Goal: Find specific fact: Find specific fact

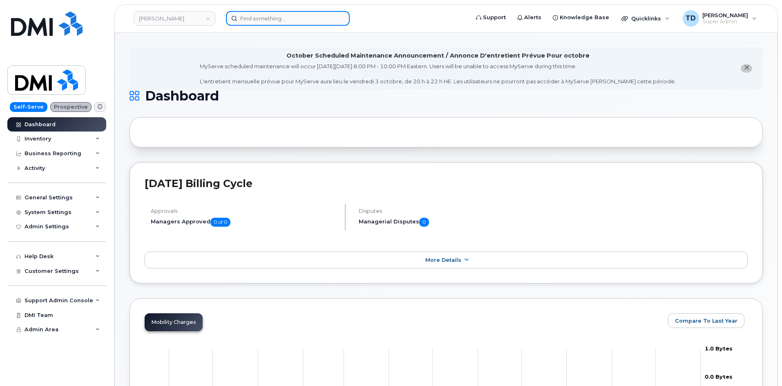
click at [279, 20] on input at bounding box center [288, 18] width 124 height 15
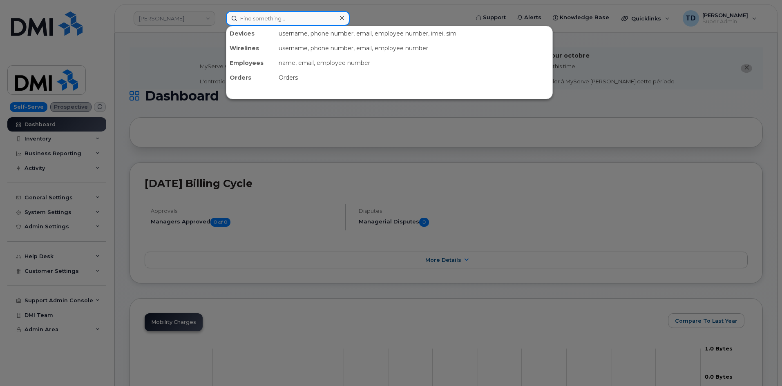
paste input "2023818241"
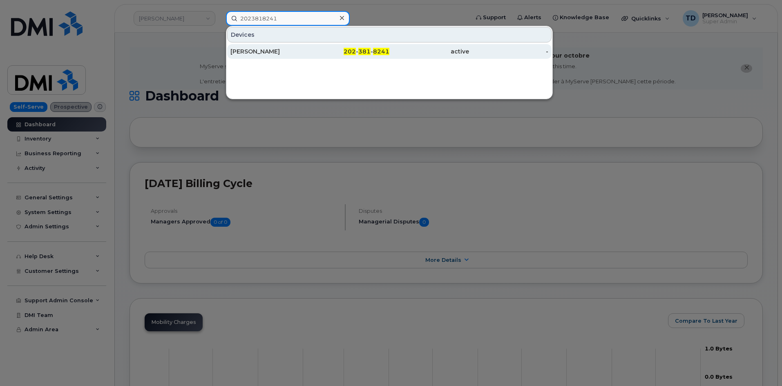
type input "2023818241"
click at [321, 54] on div "202 - 381 - 8241" at bounding box center [350, 51] width 80 height 8
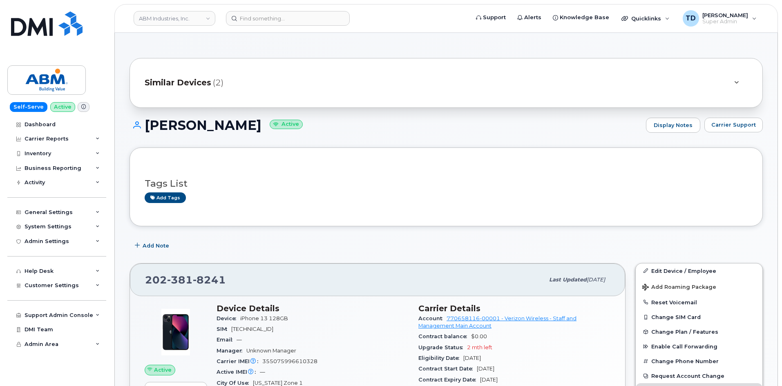
scroll to position [41, 0]
click at [221, 124] on h1 "ENRIQUE ZULOAGA GOMEZ Active" at bounding box center [386, 126] width 512 height 14
click at [220, 124] on h1 "ENRIQUE ZULOAGA GOMEZ Active" at bounding box center [386, 126] width 512 height 14
click at [219, 124] on h1 "ENRIQUE ZULOAGA GOMEZ Active" at bounding box center [386, 126] width 512 height 14
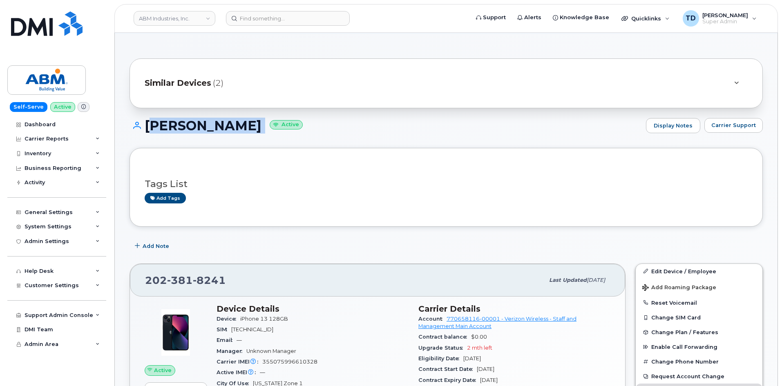
copy h1 "ENRIQUE ZULOAGA GOMEZ"
drag, startPoint x: 414, startPoint y: 175, endPoint x: 442, endPoint y: 199, distance: 36.8
click at [413, 175] on div "Tags List Add tags" at bounding box center [446, 187] width 603 height 31
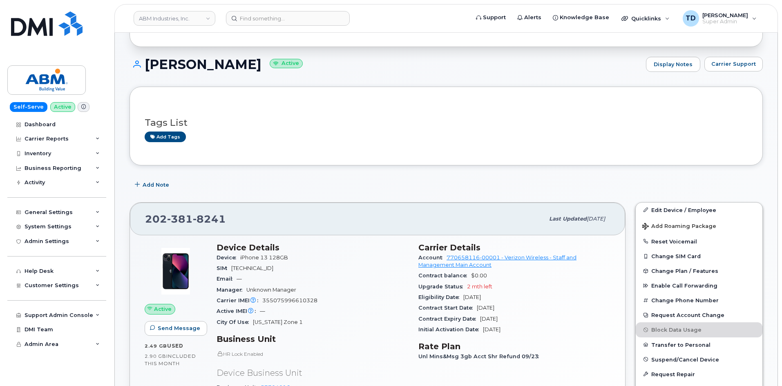
scroll to position [0, 0]
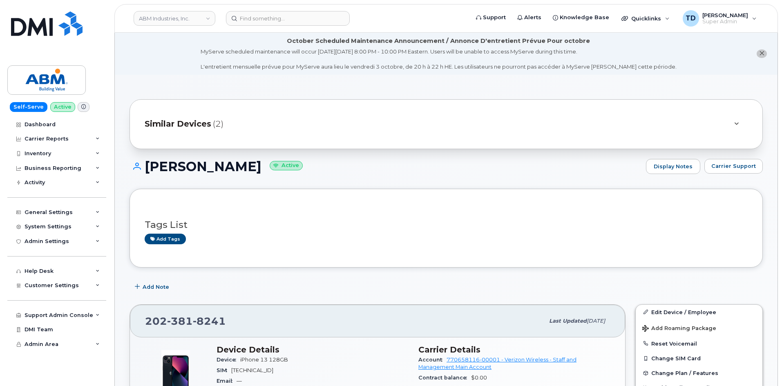
click at [248, 161] on h1 "ENRIQUE ZULOAGA GOMEZ Active" at bounding box center [386, 166] width 512 height 14
click at [247, 160] on h1 "ENRIQUE ZULOAGA GOMEZ Active" at bounding box center [386, 166] width 512 height 14
copy h1 "ENRIQUE ZULOAGA GOMEZ"
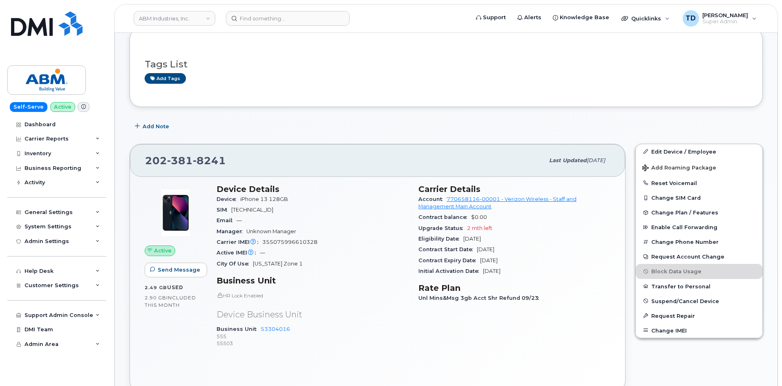
scroll to position [163, 0]
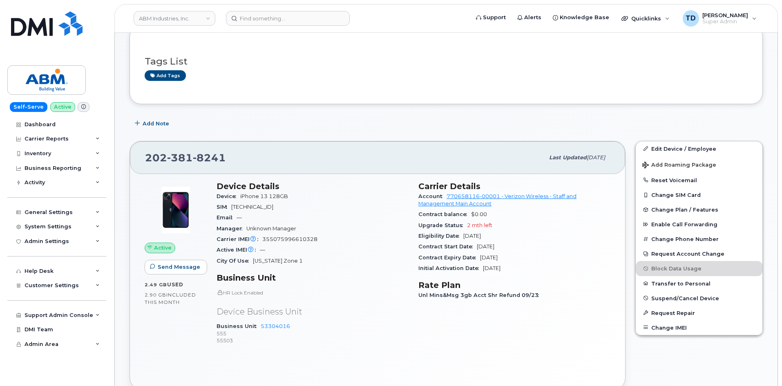
click at [288, 237] on span "355075996610328" at bounding box center [289, 239] width 55 height 6
copy span "355075996610328"
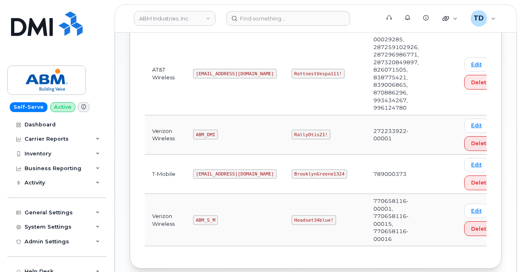
scroll to position [245, 0]
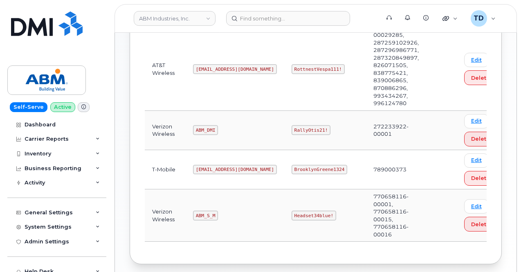
click at [205, 128] on code "ABM_DMI" at bounding box center [205, 130] width 25 height 10
copy code "ABM_DMI"
click at [291, 129] on code "RallyOtis21!" at bounding box center [310, 130] width 39 height 10
click at [291, 128] on code "RallyOtis21!" at bounding box center [310, 130] width 39 height 10
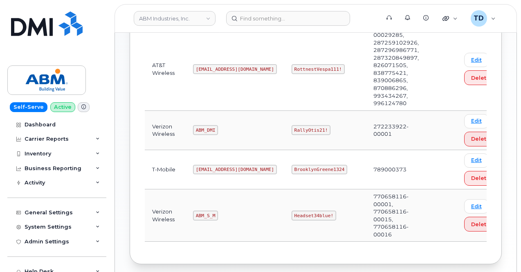
click at [291, 128] on code "RallyOtis21!" at bounding box center [310, 130] width 39 height 10
click at [292, 128] on code "RallyOtis21!" at bounding box center [310, 130] width 39 height 10
drag, startPoint x: 294, startPoint y: 127, endPoint x: 262, endPoint y: 131, distance: 32.9
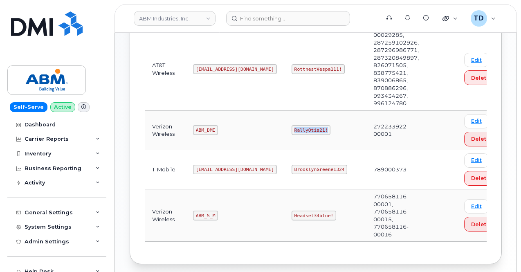
click at [291, 131] on code "RallyOtis21!" at bounding box center [310, 130] width 39 height 10
copy code "RallyOtis21!"
